Goal: Task Accomplishment & Management: Use online tool/utility

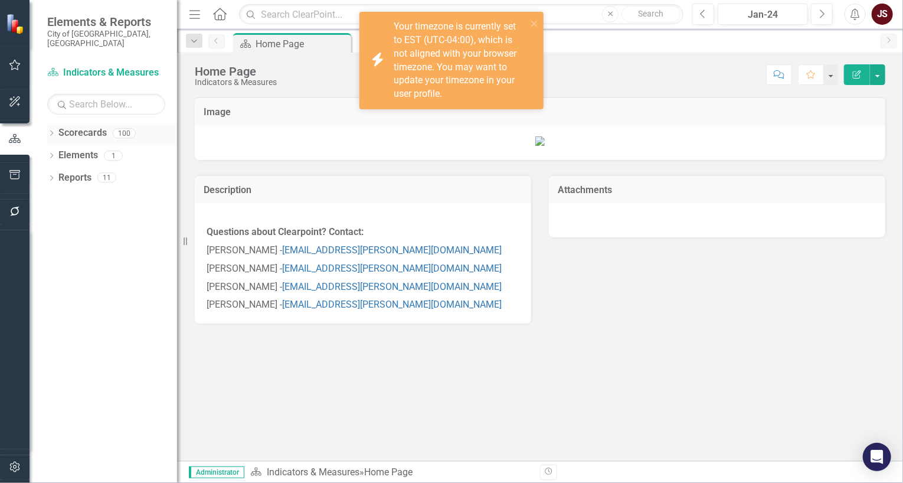
click at [52, 123] on div "Dropdown Scorecards 100" at bounding box center [112, 134] width 130 height 22
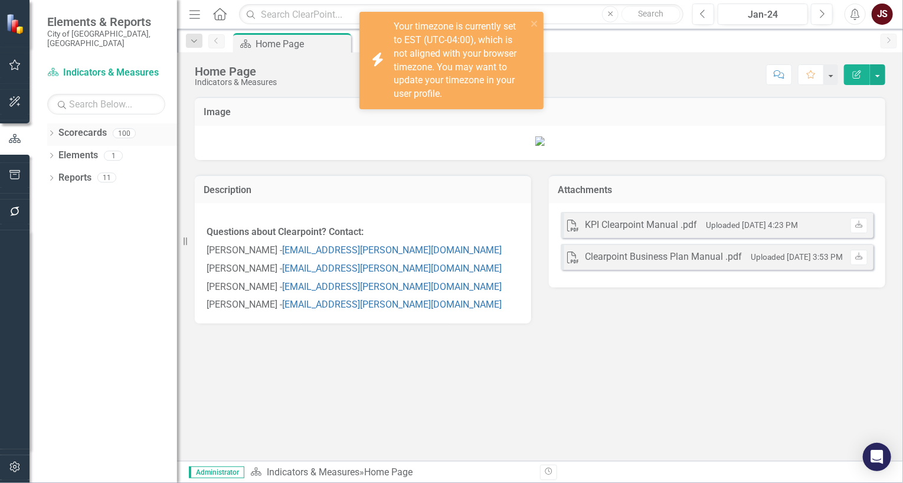
click at [50, 123] on div "Dropdown Scorecards 100" at bounding box center [112, 134] width 130 height 22
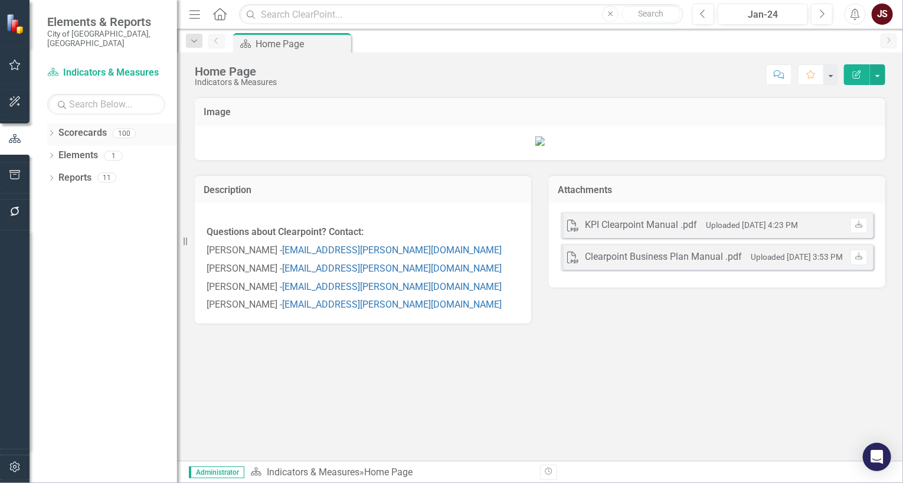
click at [49, 131] on icon "Dropdown" at bounding box center [51, 134] width 8 height 6
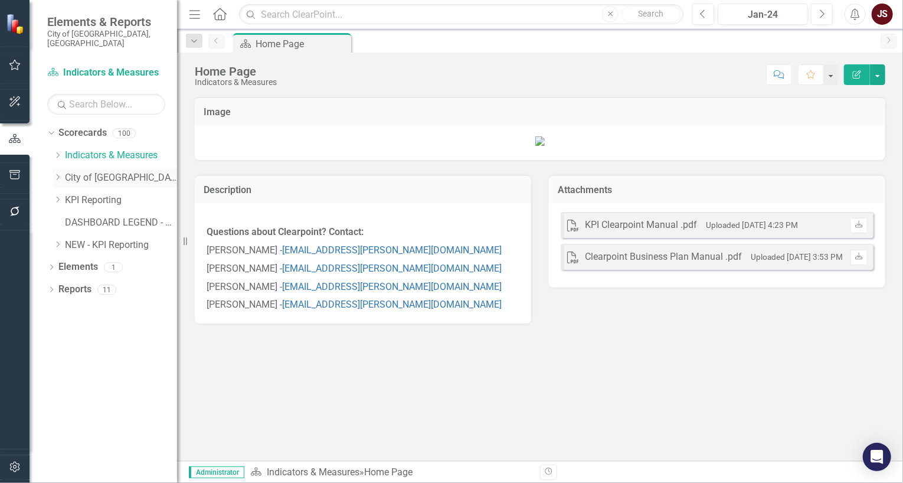
click at [53, 174] on icon "Dropdown" at bounding box center [57, 177] width 9 height 7
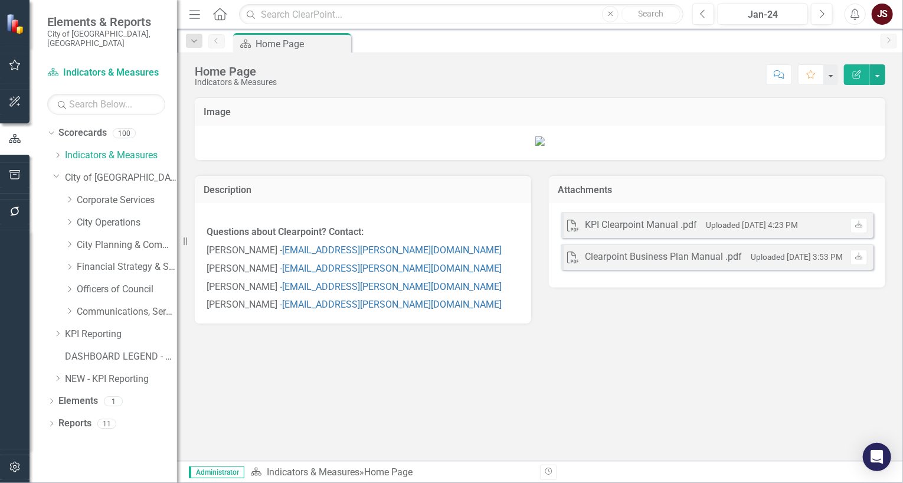
click at [62, 215] on div "Dropdown City Operations" at bounding box center [115, 224] width 124 height 22
click at [66, 218] on icon "Dropdown" at bounding box center [69, 221] width 9 height 7
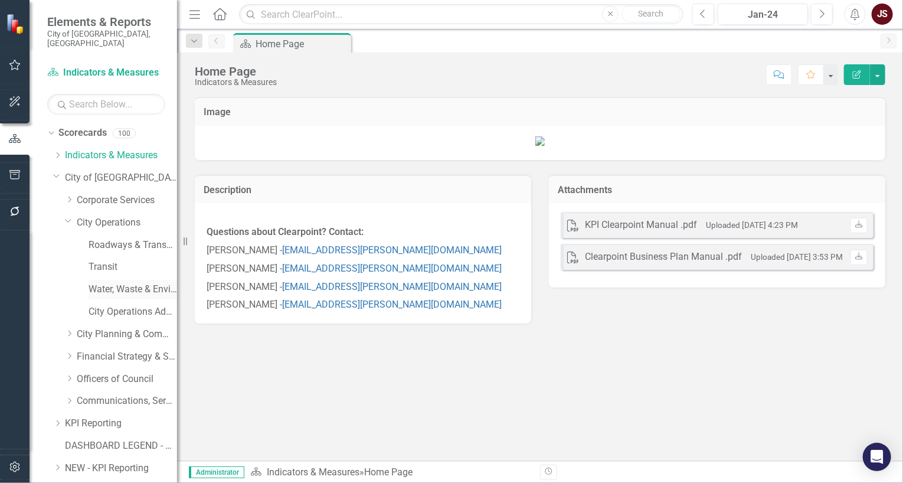
click at [116, 283] on link "Water, Waste & Environment" at bounding box center [133, 290] width 89 height 14
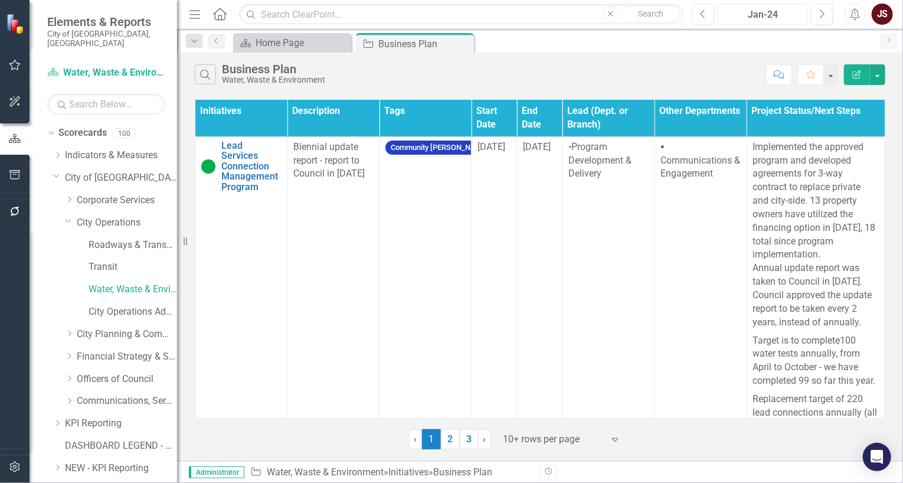
click at [779, 18] on div "Jan-24" at bounding box center [763, 15] width 82 height 14
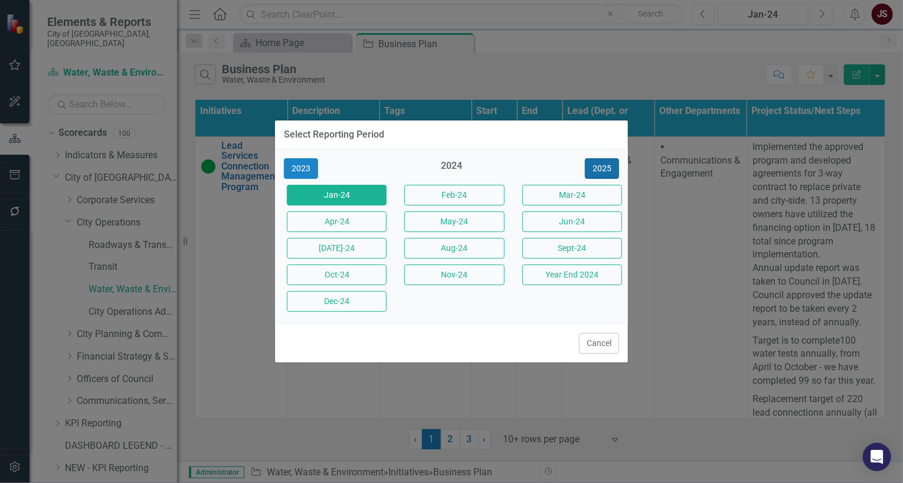
click at [594, 171] on button "2025" at bounding box center [602, 168] width 34 height 21
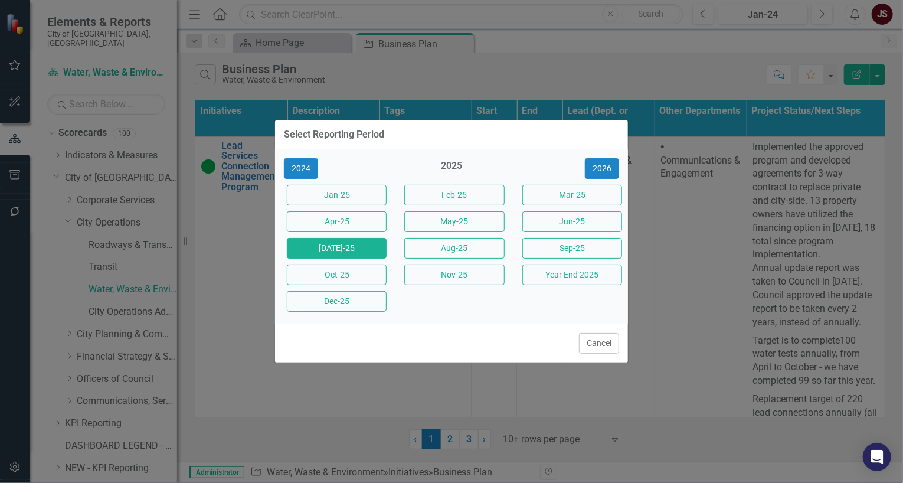
click at [363, 256] on button "[DATE]-25" at bounding box center [337, 248] width 100 height 21
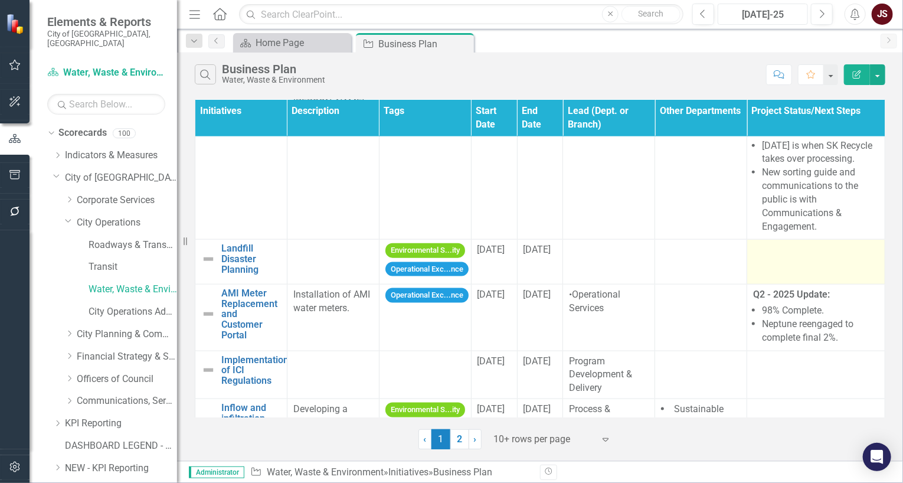
scroll to position [635, 0]
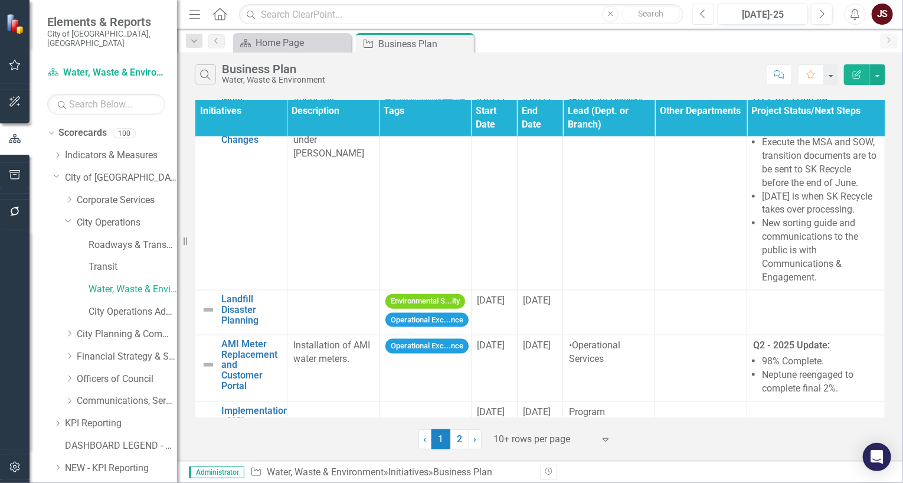
click at [707, 18] on button "Previous" at bounding box center [703, 14] width 22 height 21
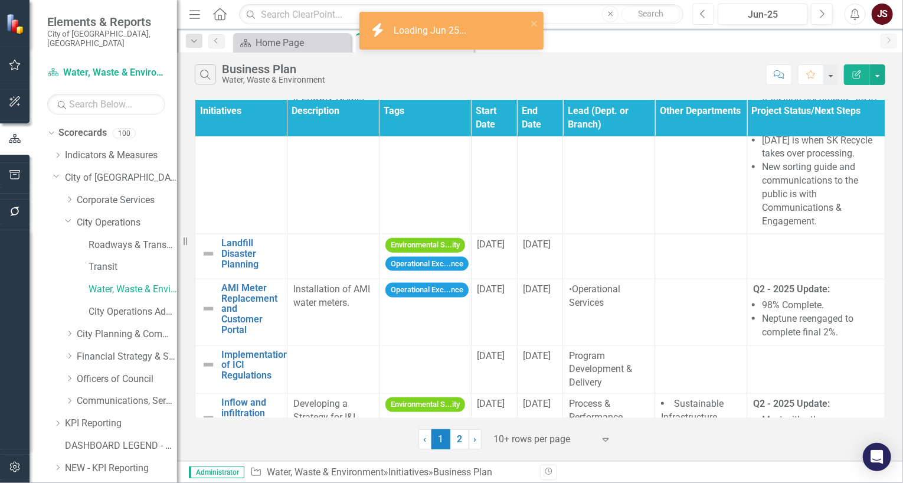
scroll to position [772, 0]
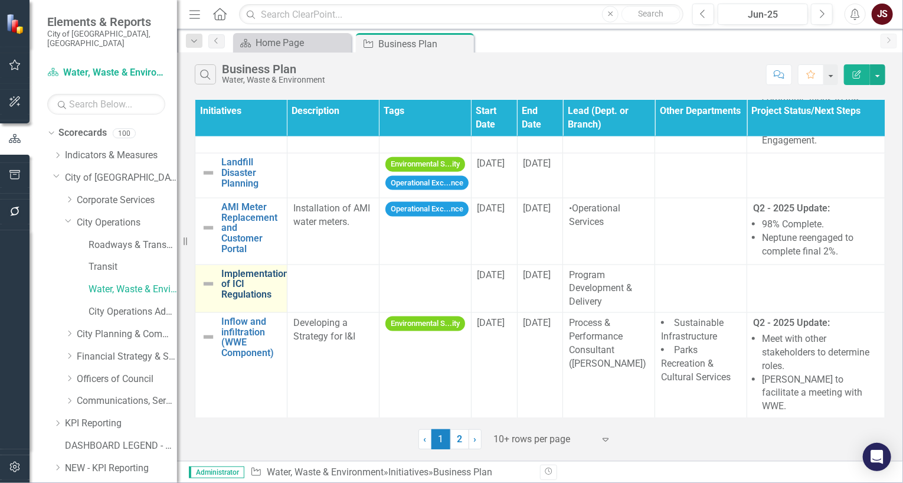
click at [243, 286] on link "Implementation of ICI Regulations" at bounding box center [254, 284] width 67 height 31
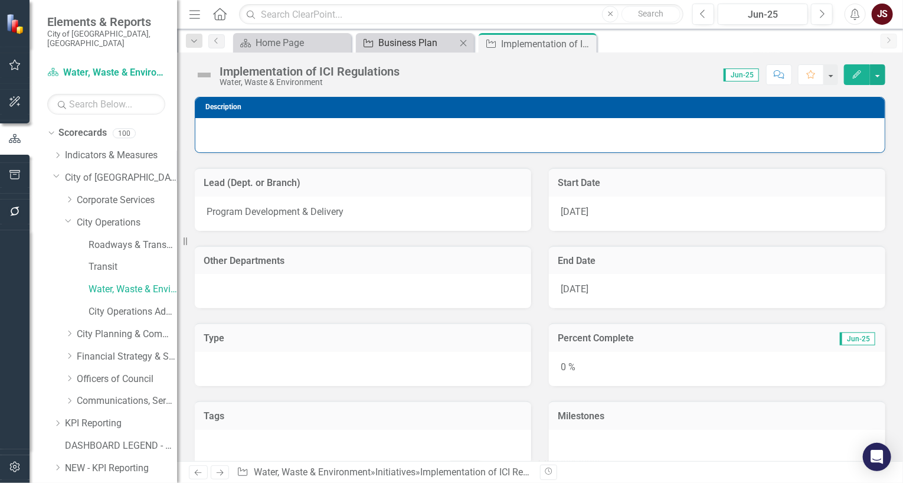
click at [438, 42] on div "Business Plan" at bounding box center [417, 42] width 78 height 15
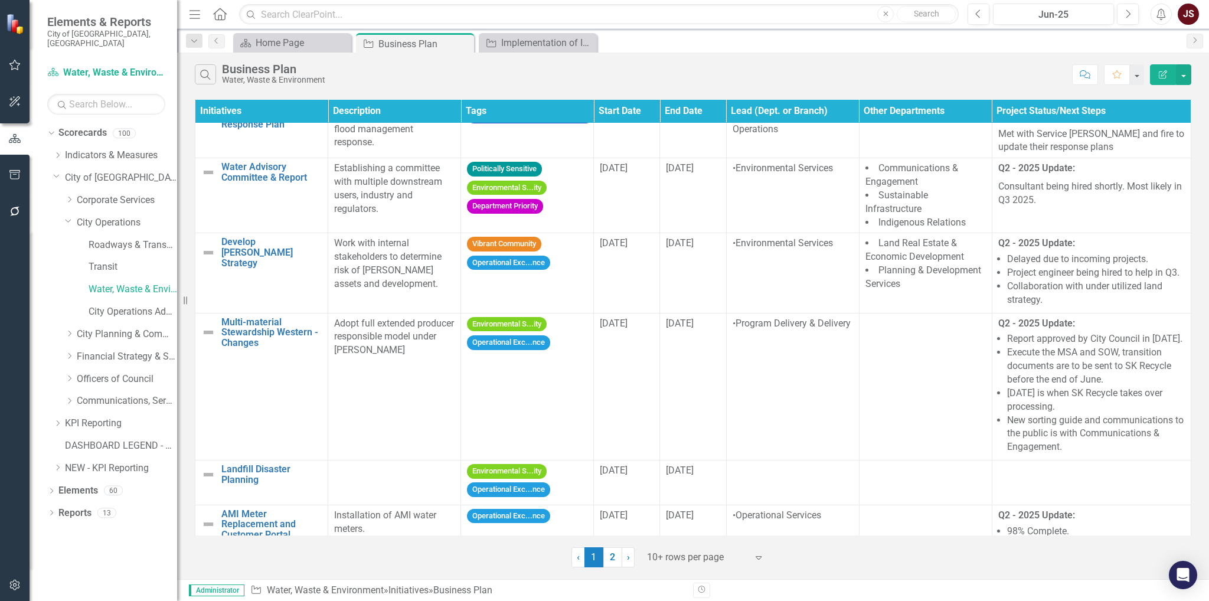
scroll to position [371, 0]
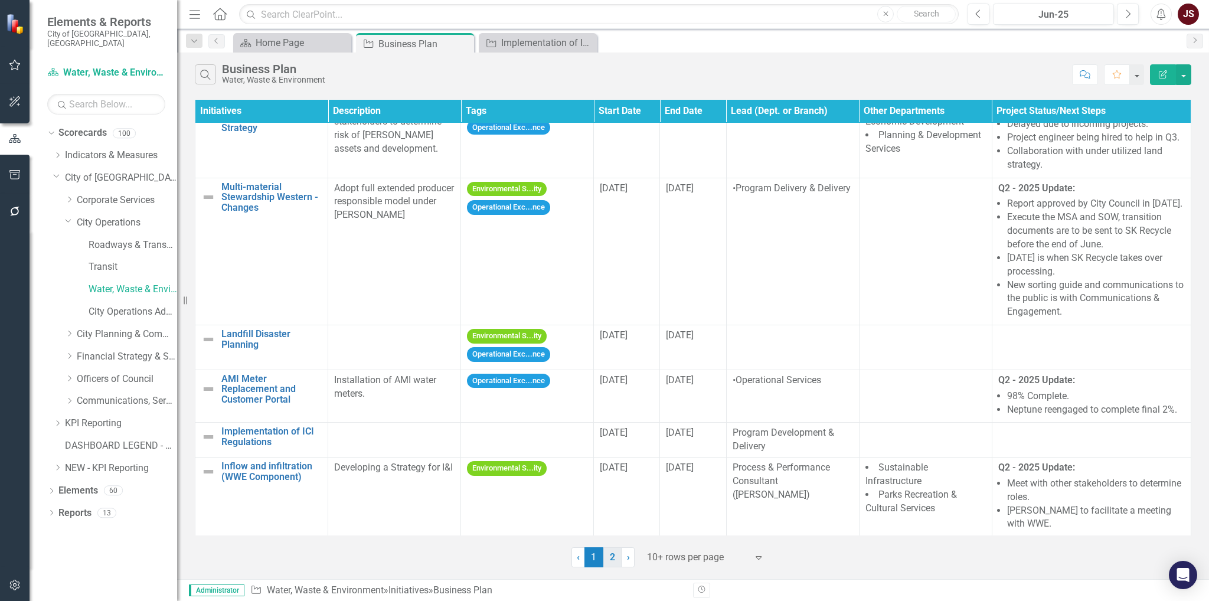
click at [607, 482] on link "2" at bounding box center [612, 557] width 19 height 20
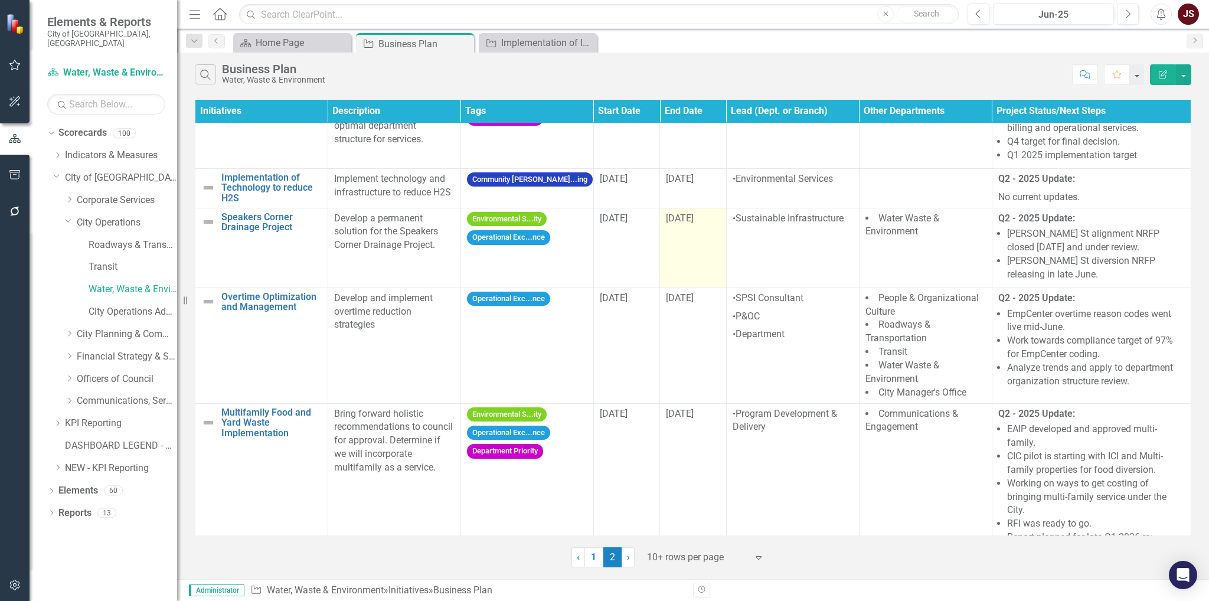
scroll to position [496, 0]
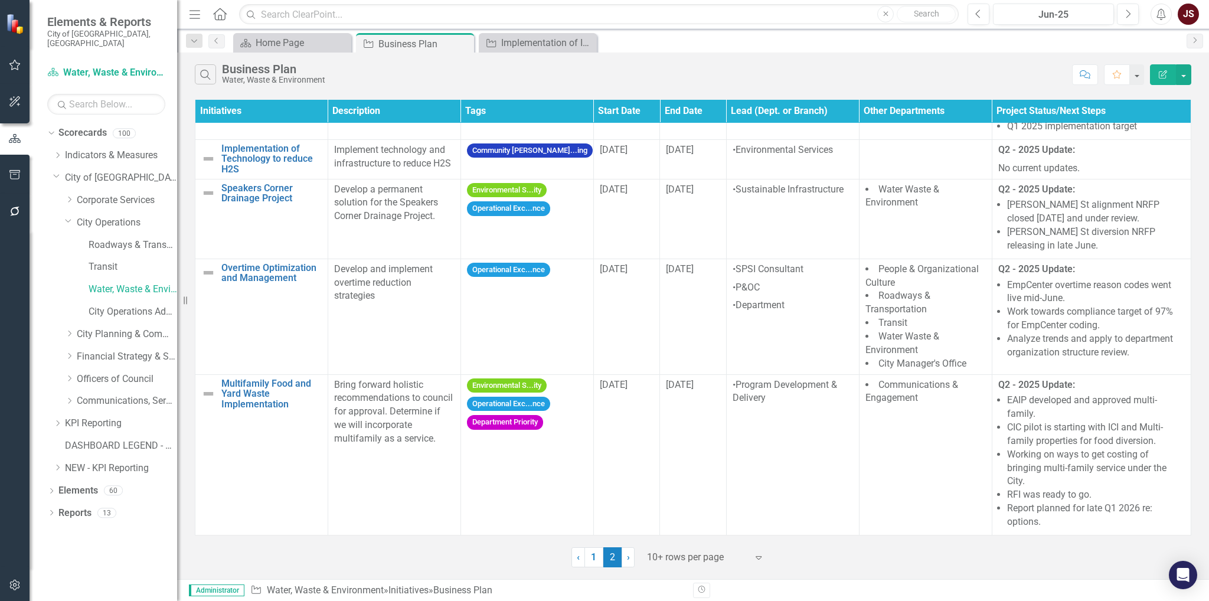
click at [902, 72] on div "Search Business Plan Water, Waste & Environment Comment Favorite Edit Report" at bounding box center [693, 72] width 1032 height 38
click at [902, 71] on button "button" at bounding box center [1183, 74] width 15 height 21
click at [902, 144] on link "Excel Export to Excel" at bounding box center [1143, 141] width 93 height 22
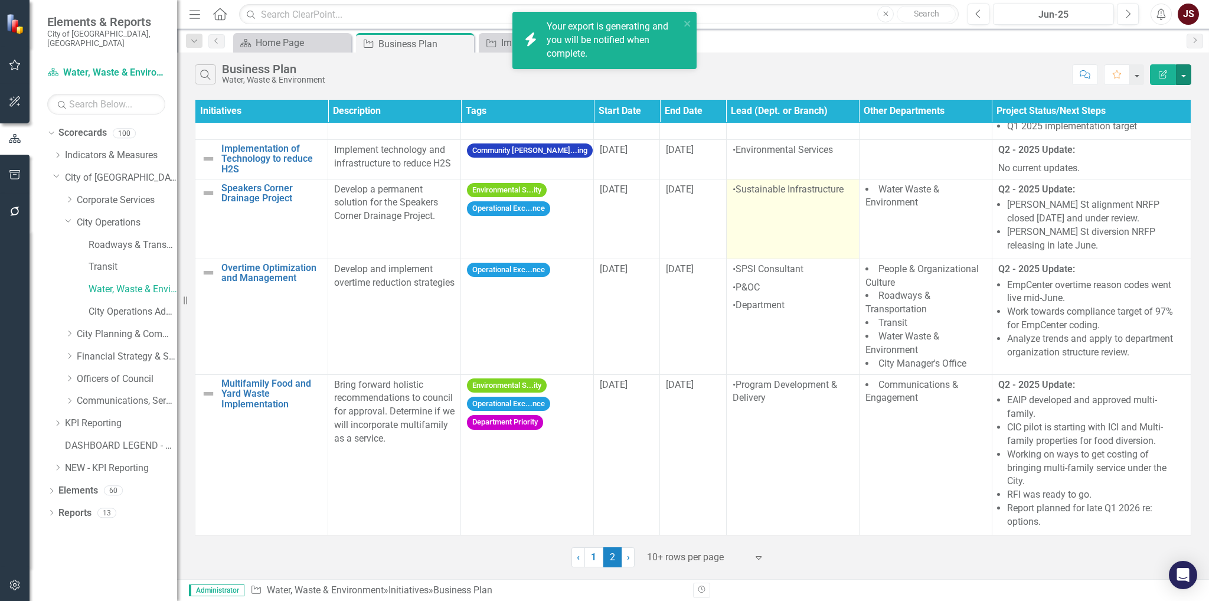
scroll to position [488, 0]
